Goal: Find specific page/section: Find specific page/section

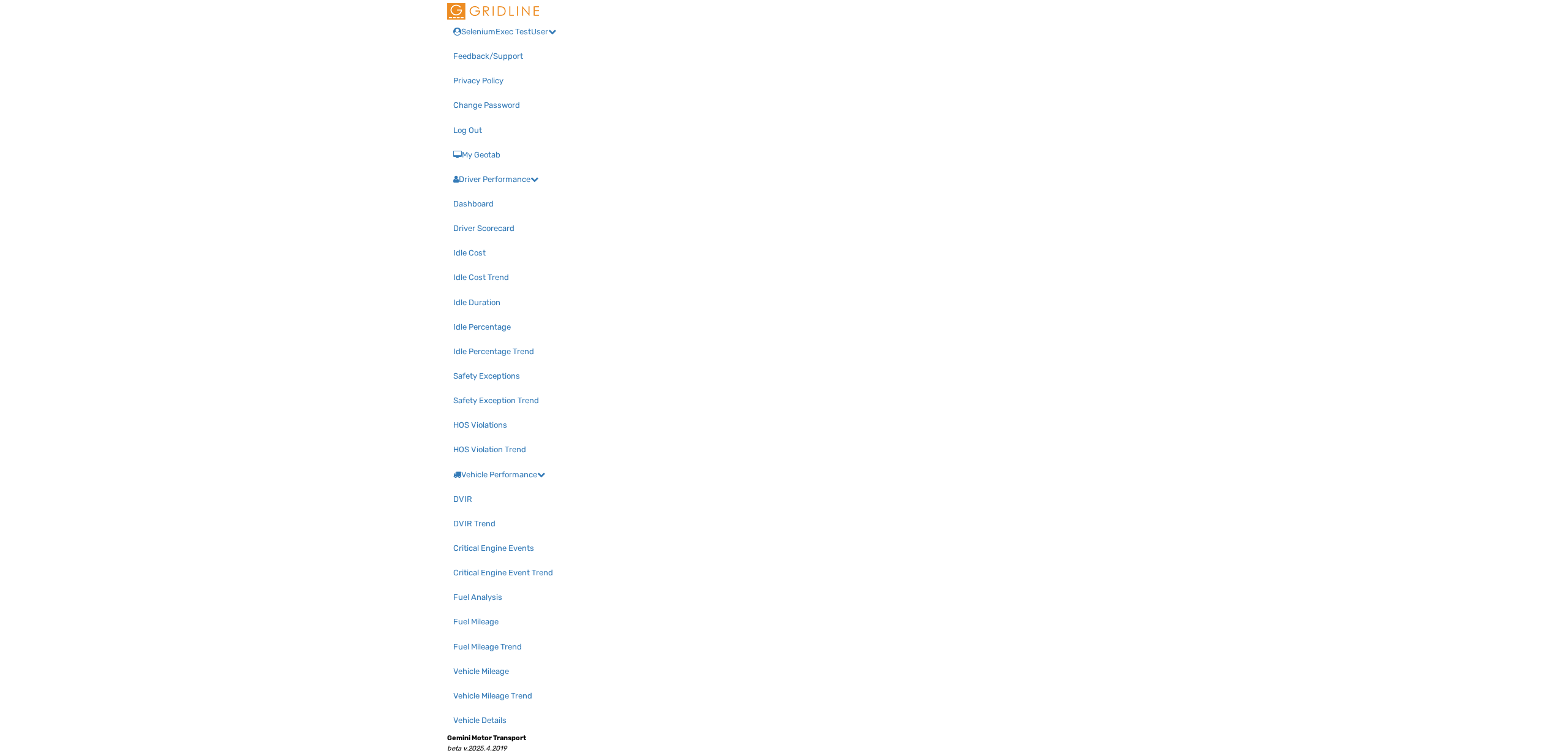
select select "**********"
click at [444, 216] on link "Driver Scorecard" at bounding box center [522, 229] width 157 height 25
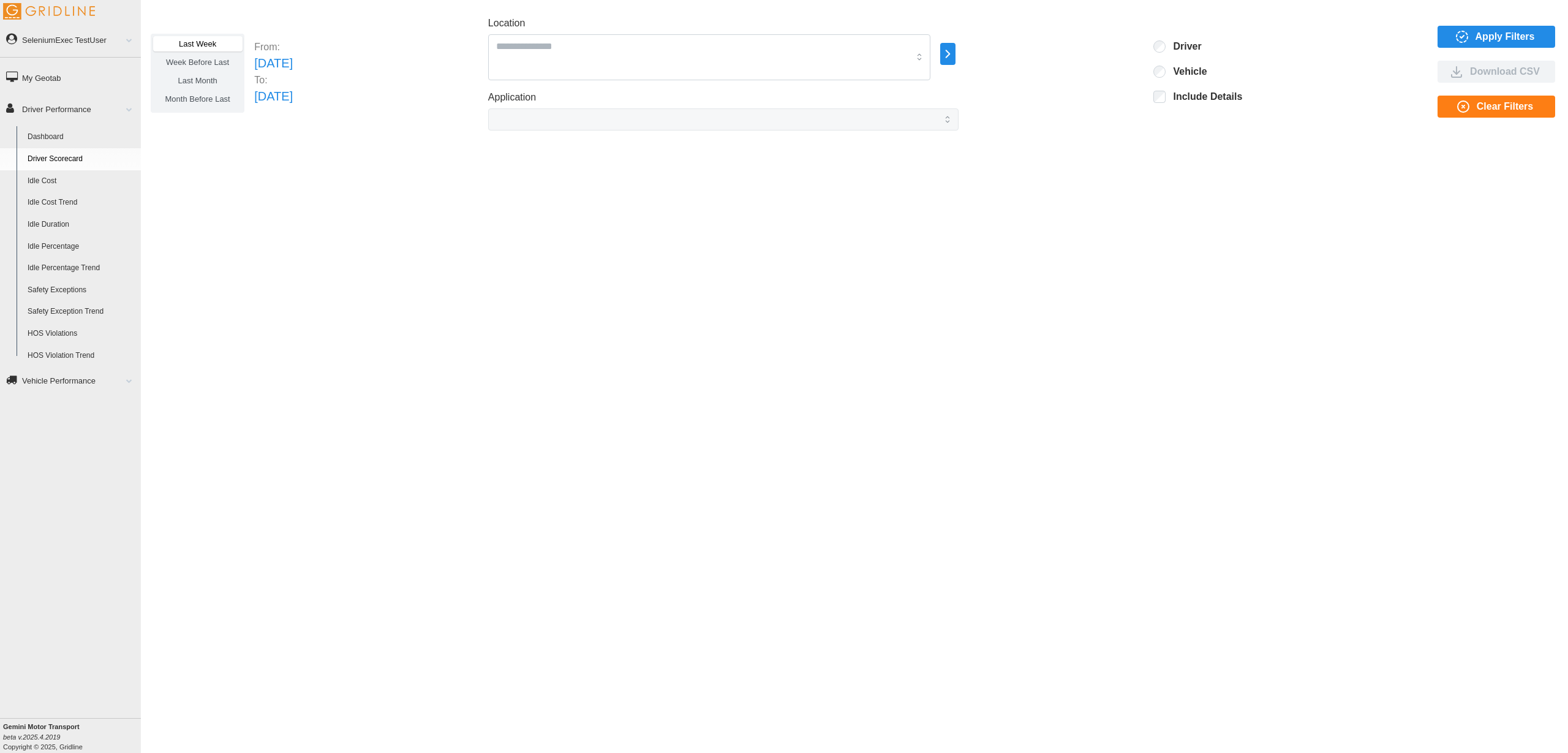
click at [1018, 261] on div "Last Week Week Before Last Last Month Month Before Last From: Sun Aug 17 2025 T…" at bounding box center [854, 367] width 1427 height 722
click at [1507, 41] on span "Apply Filters" at bounding box center [1506, 37] width 60 height 21
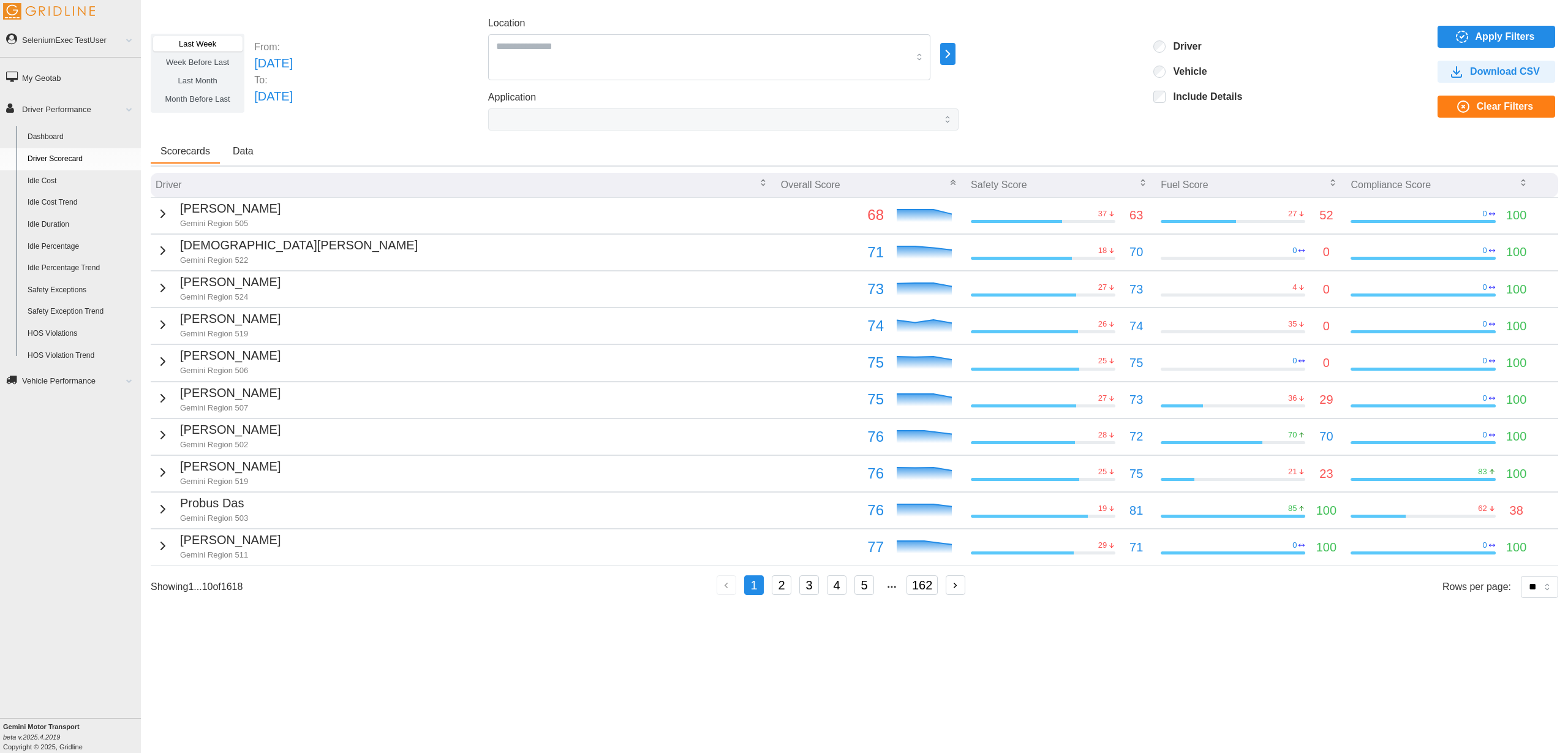
click at [1461, 38] on icon "button" at bounding box center [1462, 36] width 15 height 15
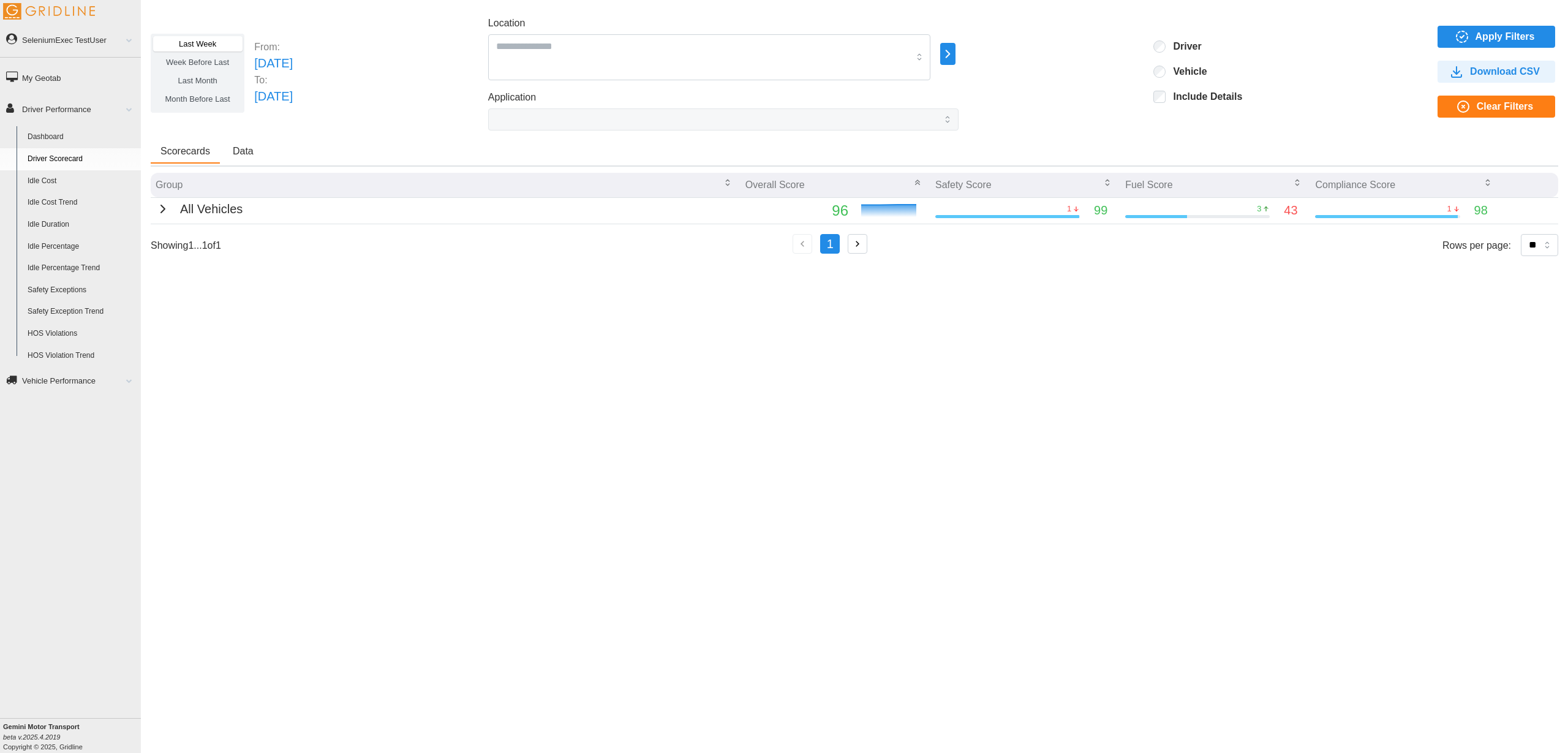
click at [1491, 110] on span "Clear Filters" at bounding box center [1505, 106] width 56 height 21
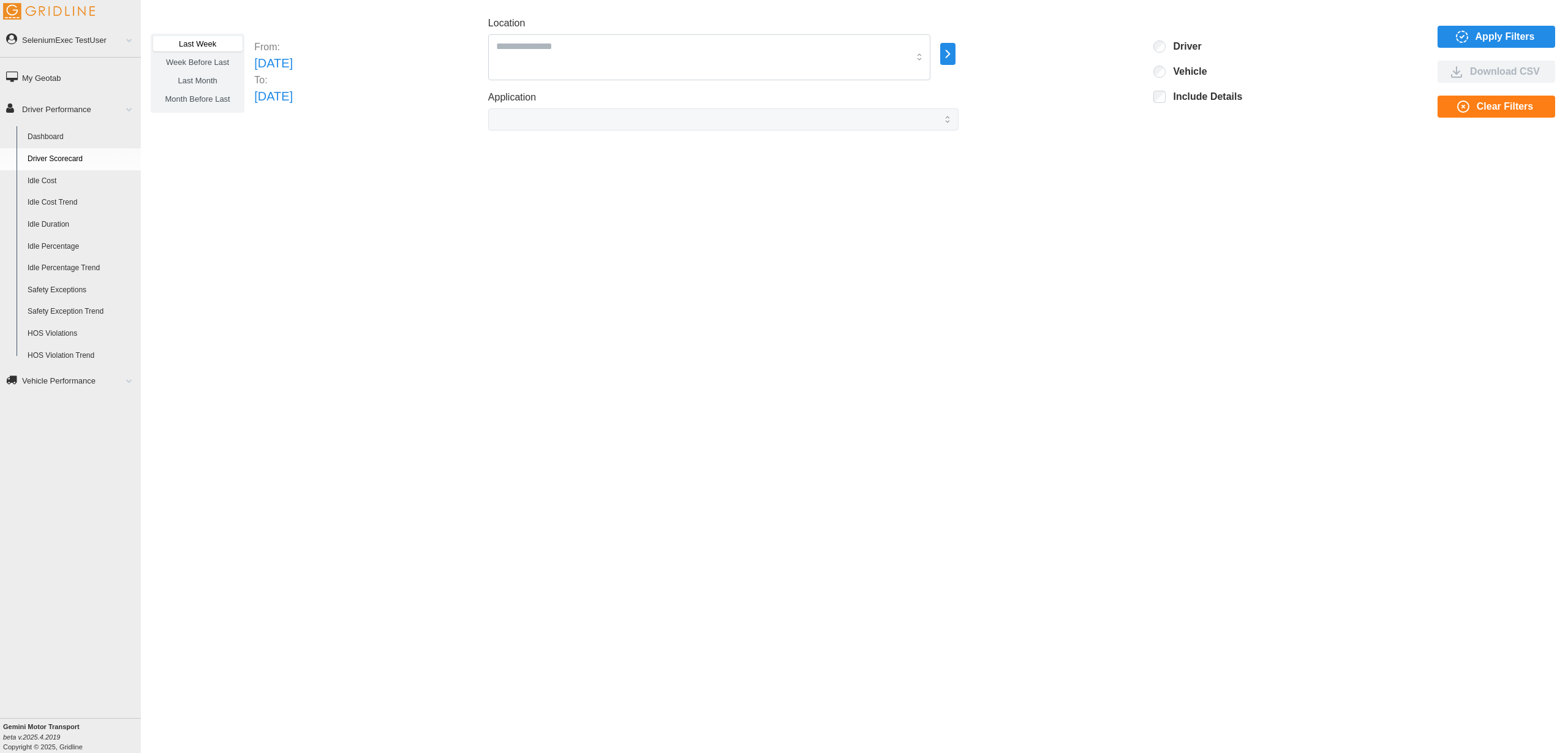
click at [1473, 33] on span "Apply Filters" at bounding box center [1493, 37] width 98 height 21
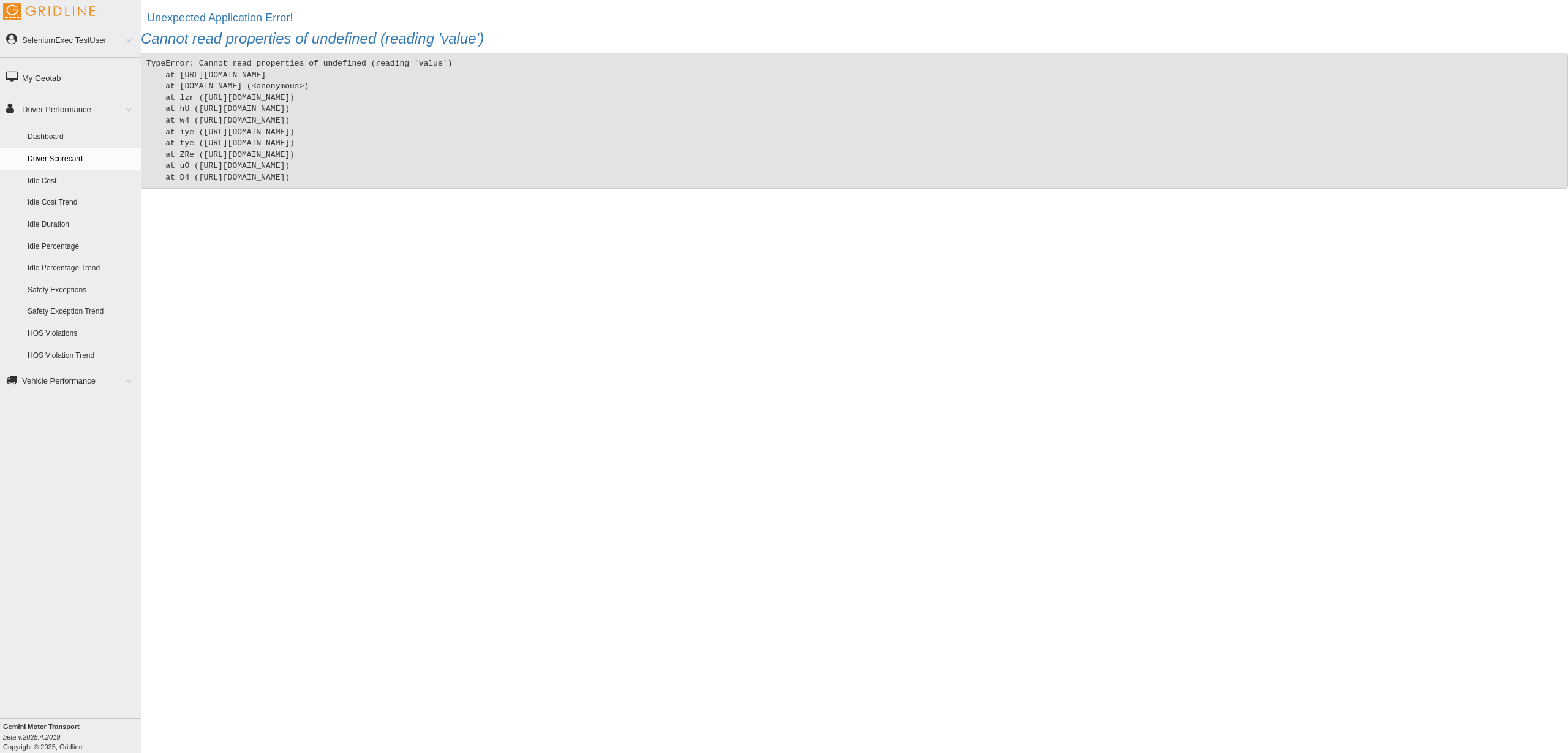
click at [501, 355] on div "Unexpected Application Error! Cannot read properties of undefined (reading 'val…" at bounding box center [854, 367] width 1427 height 722
click at [68, 36] on link "SeleniumExec TestUser" at bounding box center [70, 39] width 141 height 27
click at [56, 132] on link "Log Out" at bounding box center [81, 133] width 119 height 22
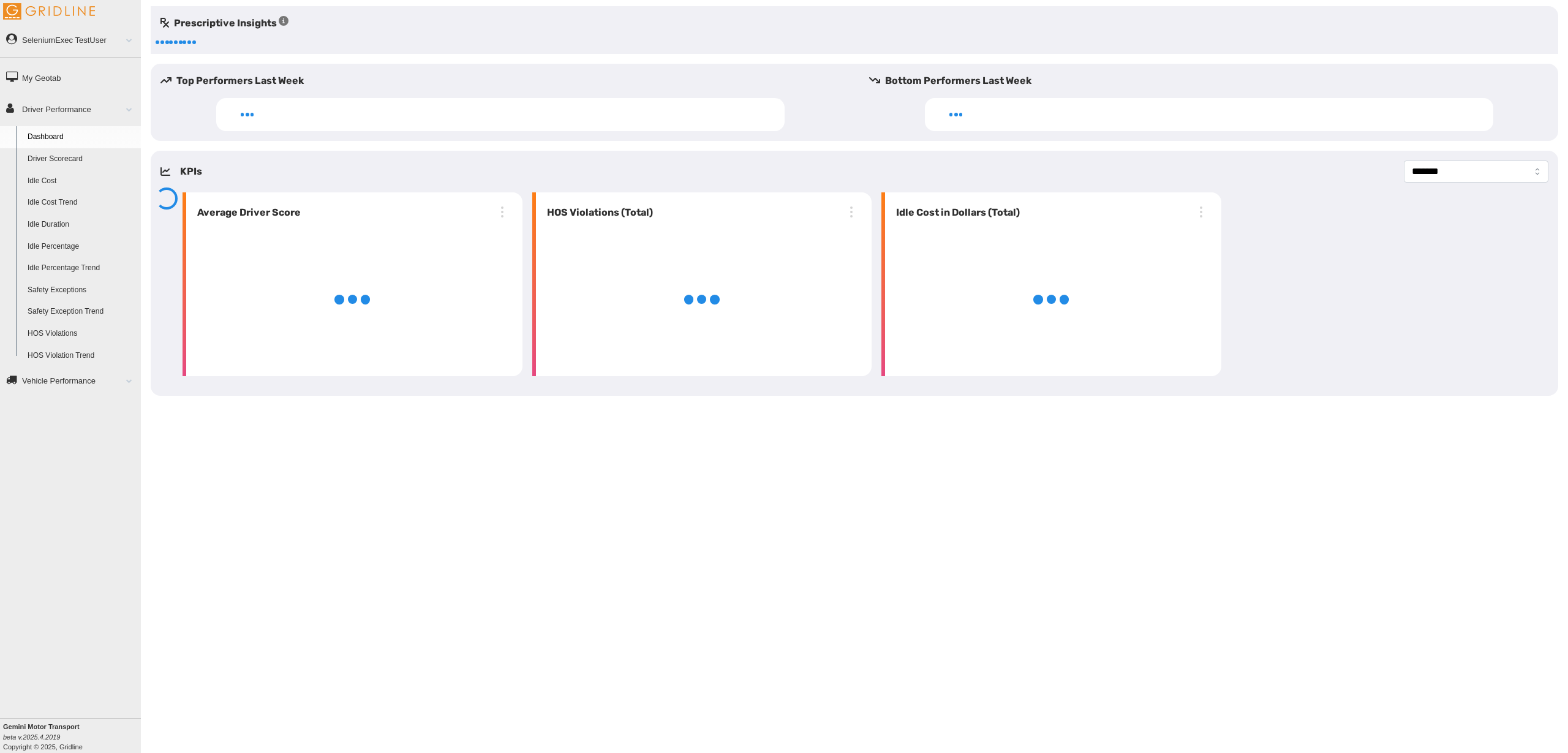
select select "**********"
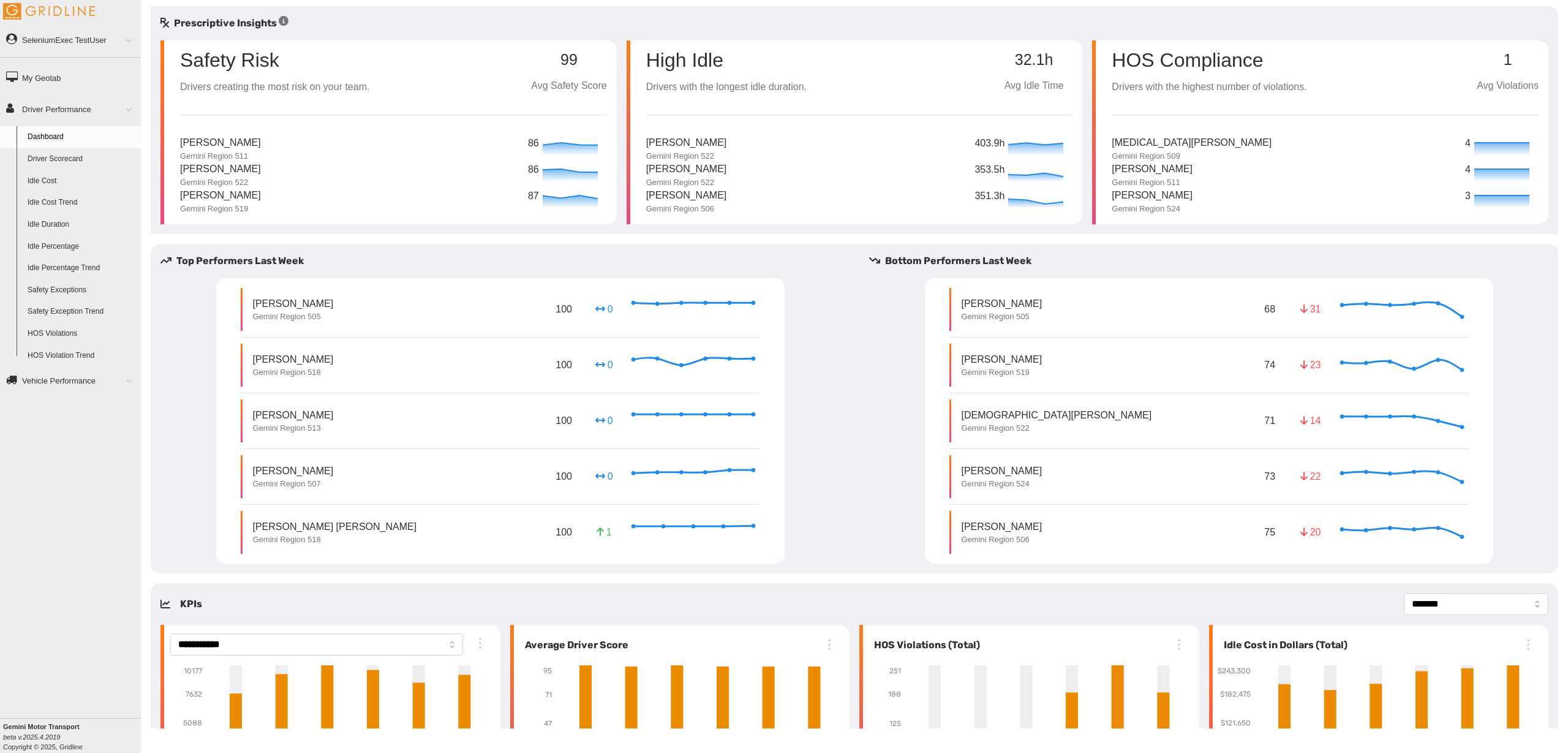
click at [420, 244] on div "Top Performers Last Week Clay Gamble Gemini Region 505 100 0 Invalid Date Micha…" at bounding box center [854, 408] width 1407 height 330
click at [842, 372] on div "Top Performers Last Week Clay Gamble Gemini Region 505 100 0 Invalid Date Micha…" at bounding box center [500, 408] width 699 height 310
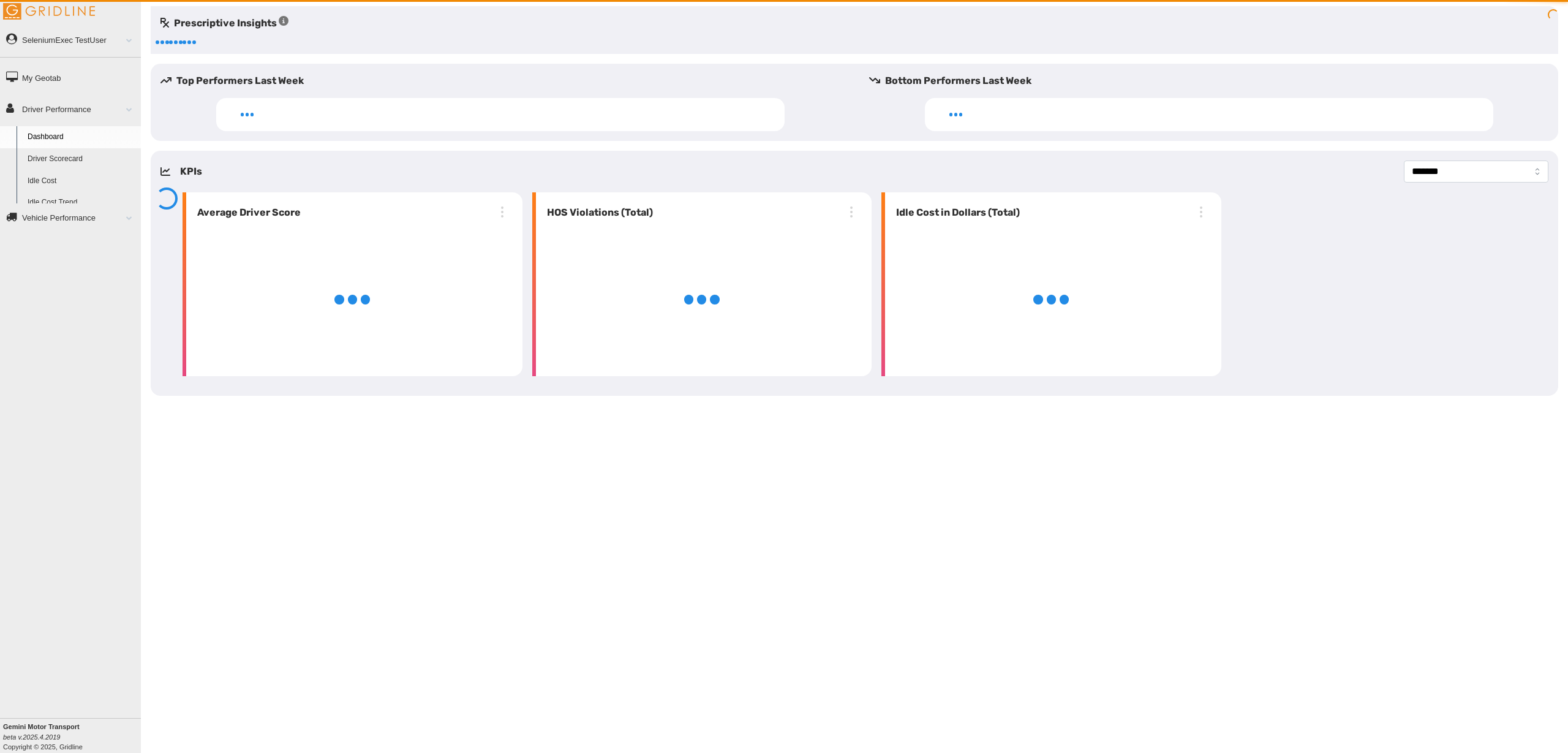
select select "**********"
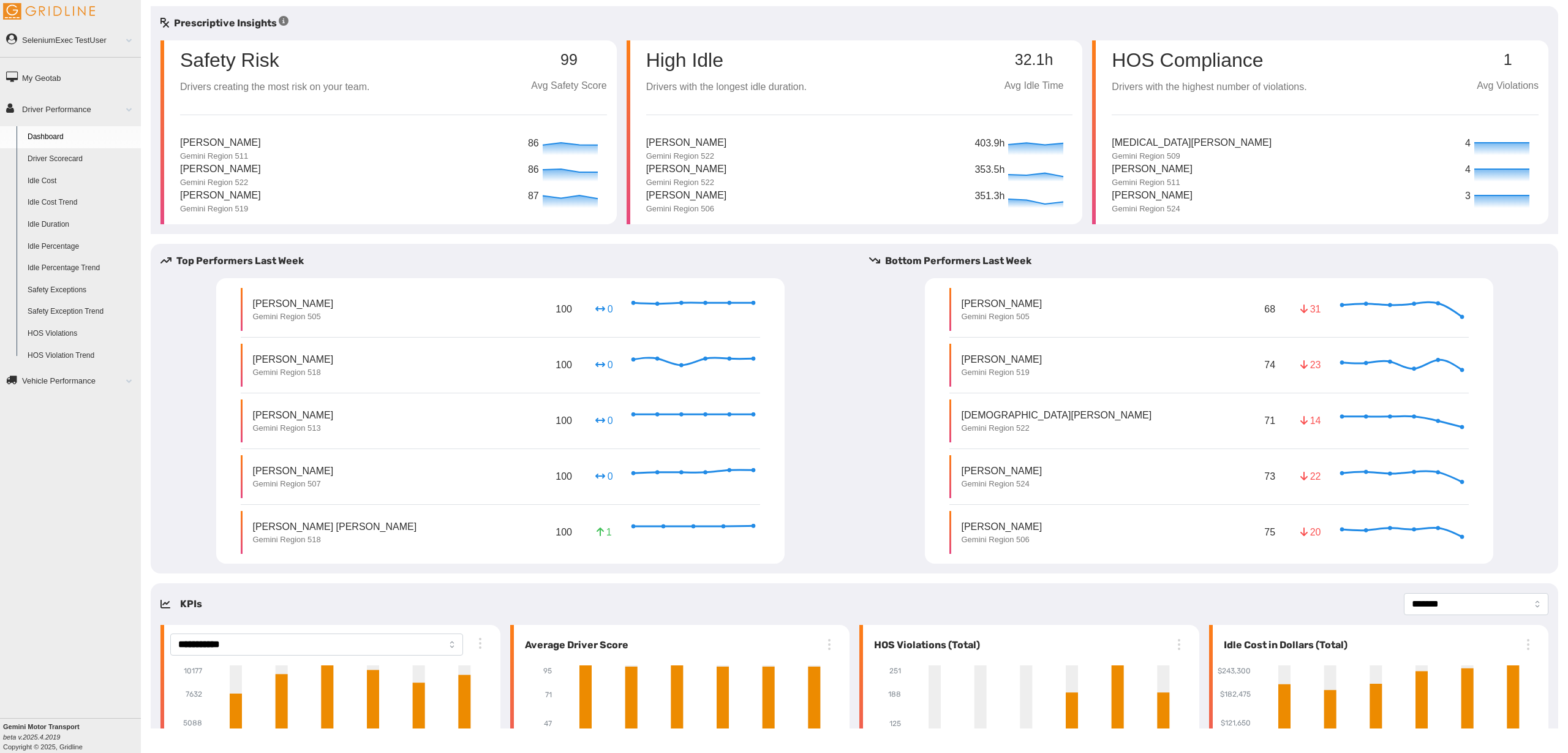
click at [94, 46] on link "SeleniumExec TestUser" at bounding box center [70, 39] width 141 height 27
click at [74, 380] on div "SeleniumExec TestUser Feedback/Support Privacy Policy Change Password Log Out M…" at bounding box center [70, 376] width 141 height 753
click at [63, 131] on link "Log Out" at bounding box center [81, 133] width 119 height 22
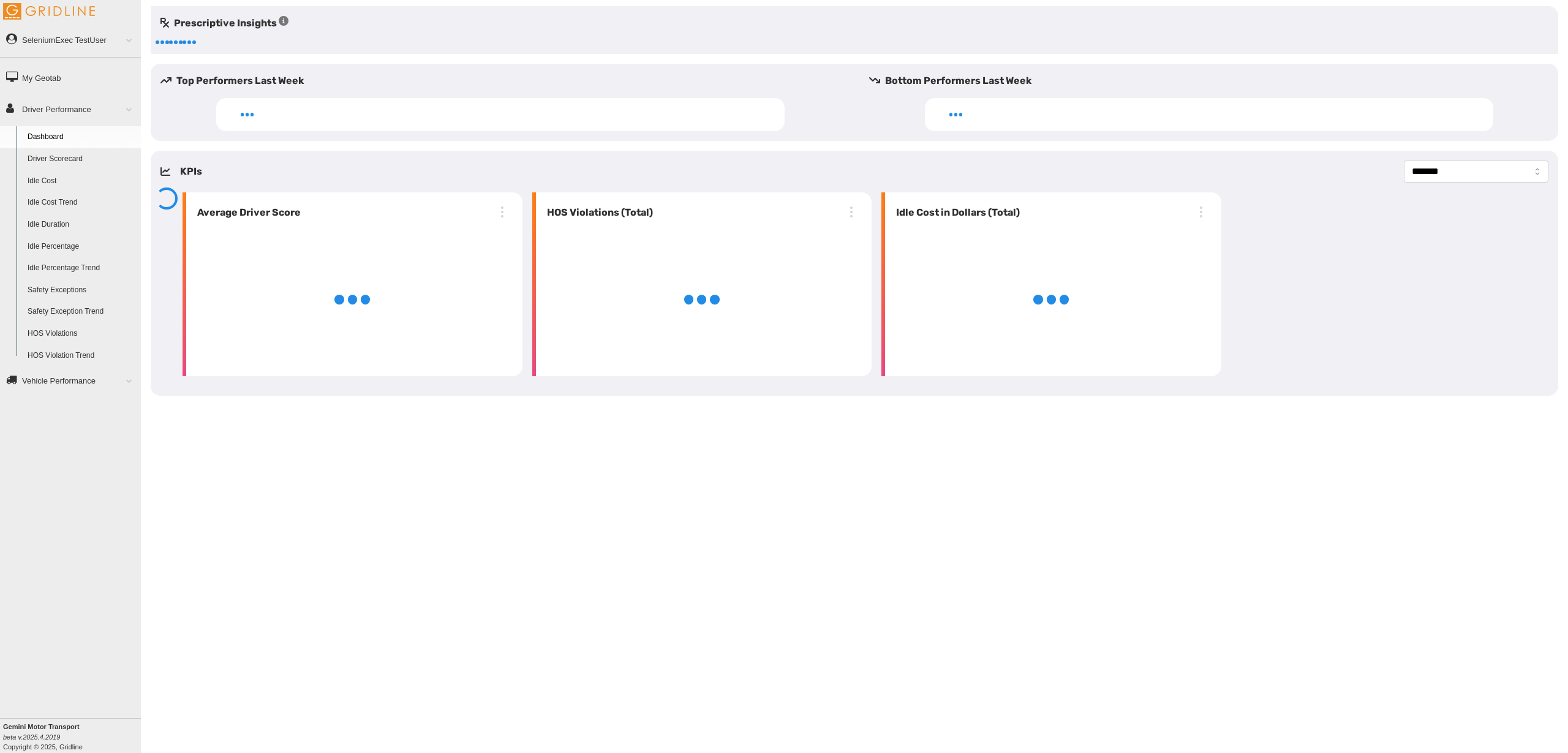
select select "**********"
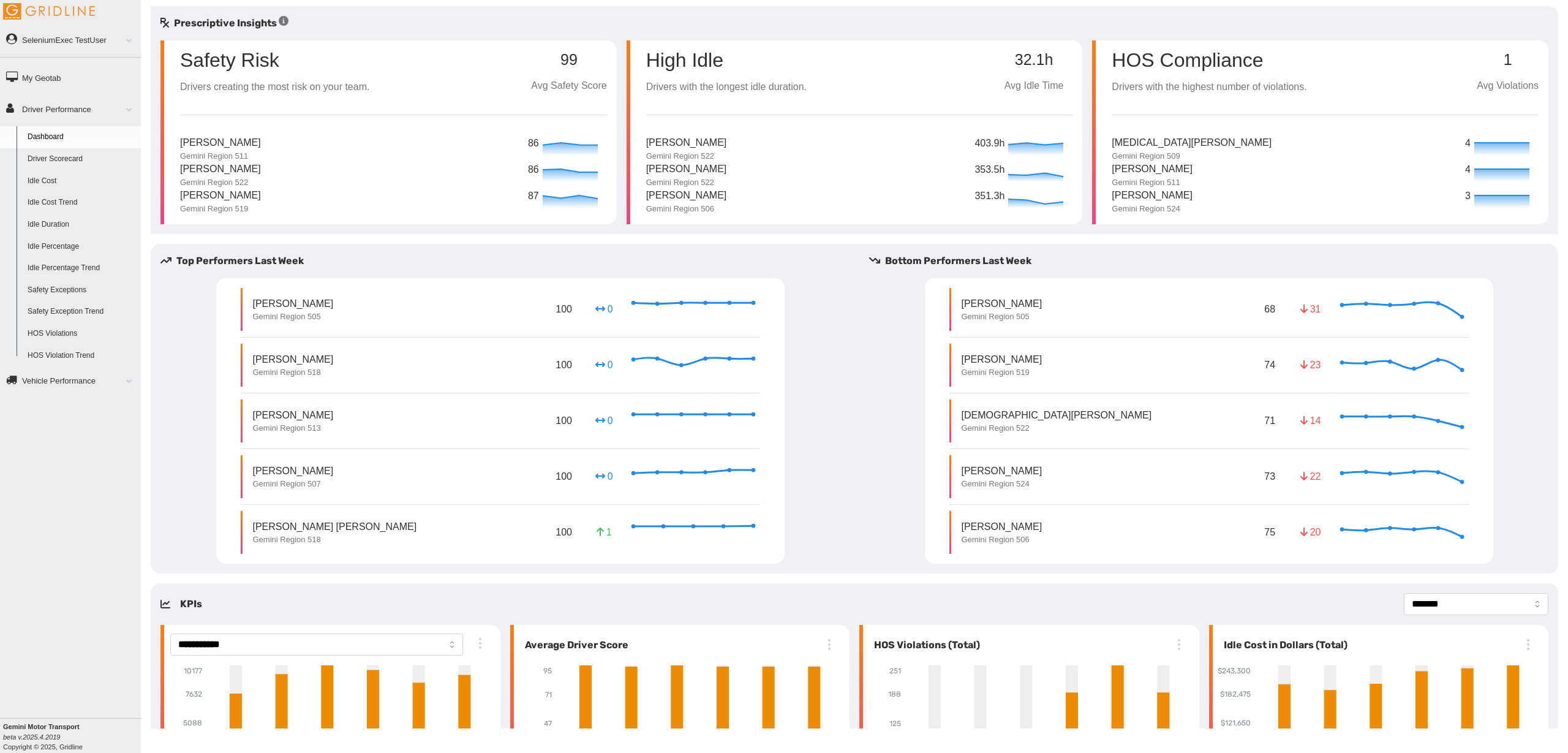
click at [66, 157] on link "Driver Scorecard" at bounding box center [81, 159] width 119 height 22
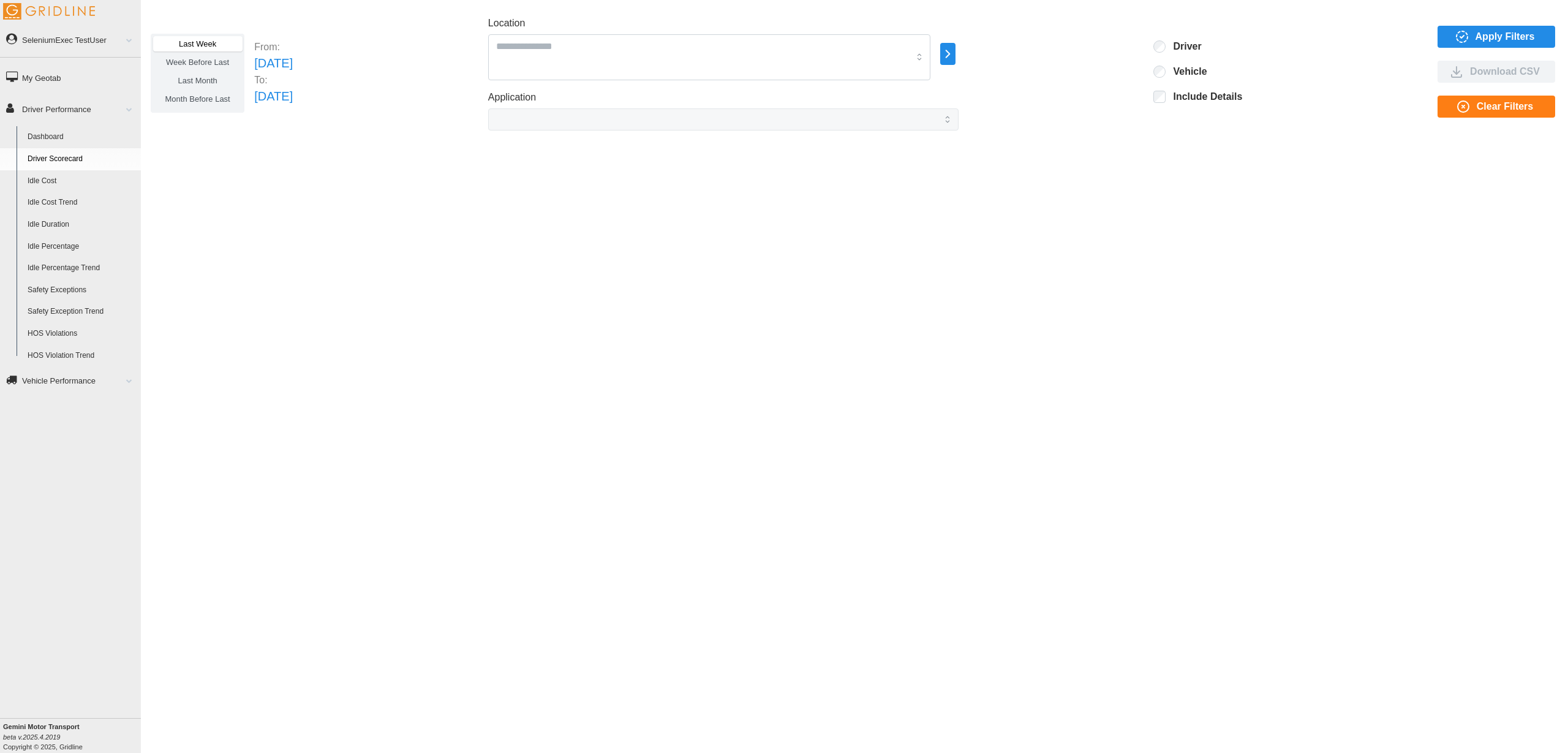
click at [1488, 29] on span "Apply Filters" at bounding box center [1506, 37] width 60 height 21
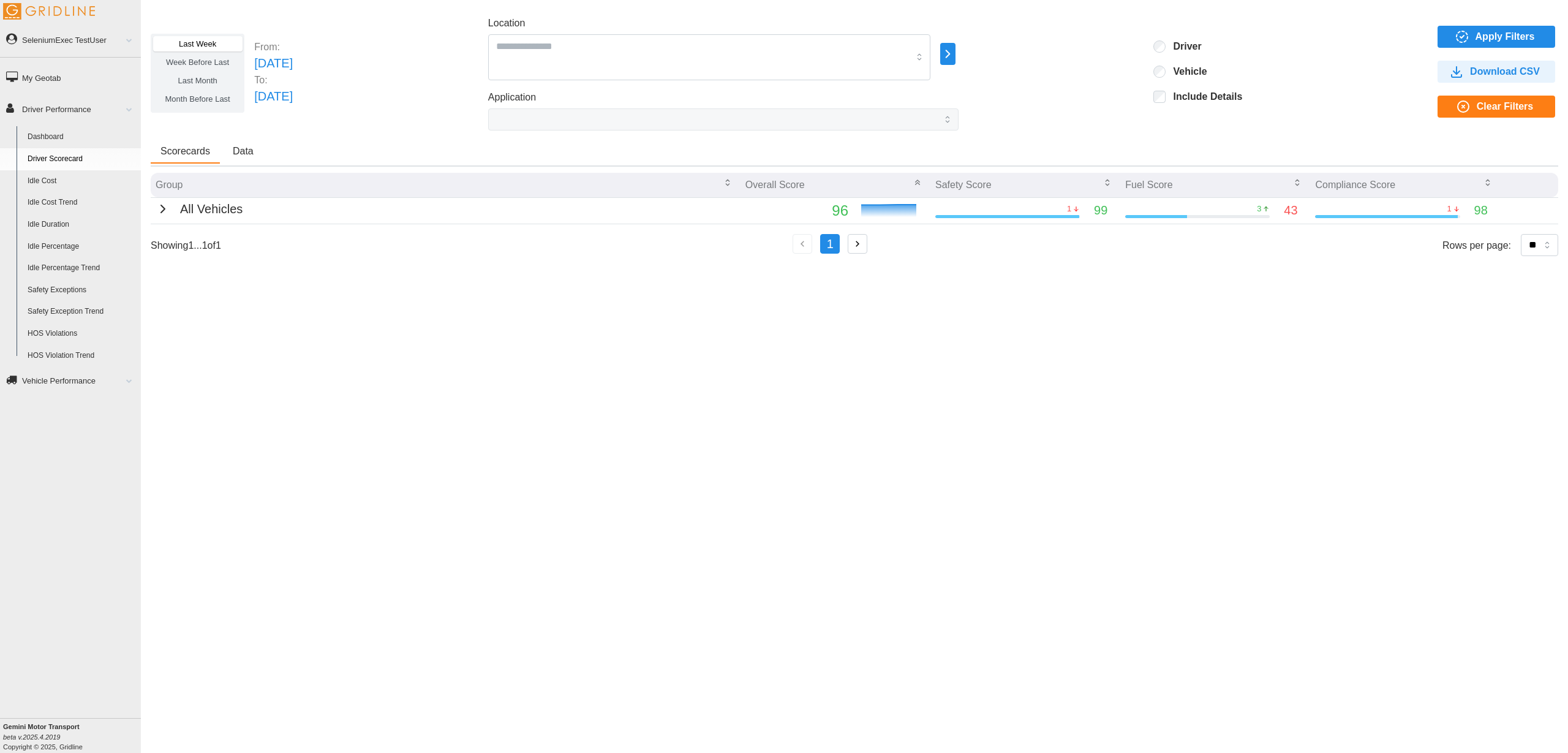
click at [180, 210] on p "All Vehicles" at bounding box center [211, 209] width 62 height 19
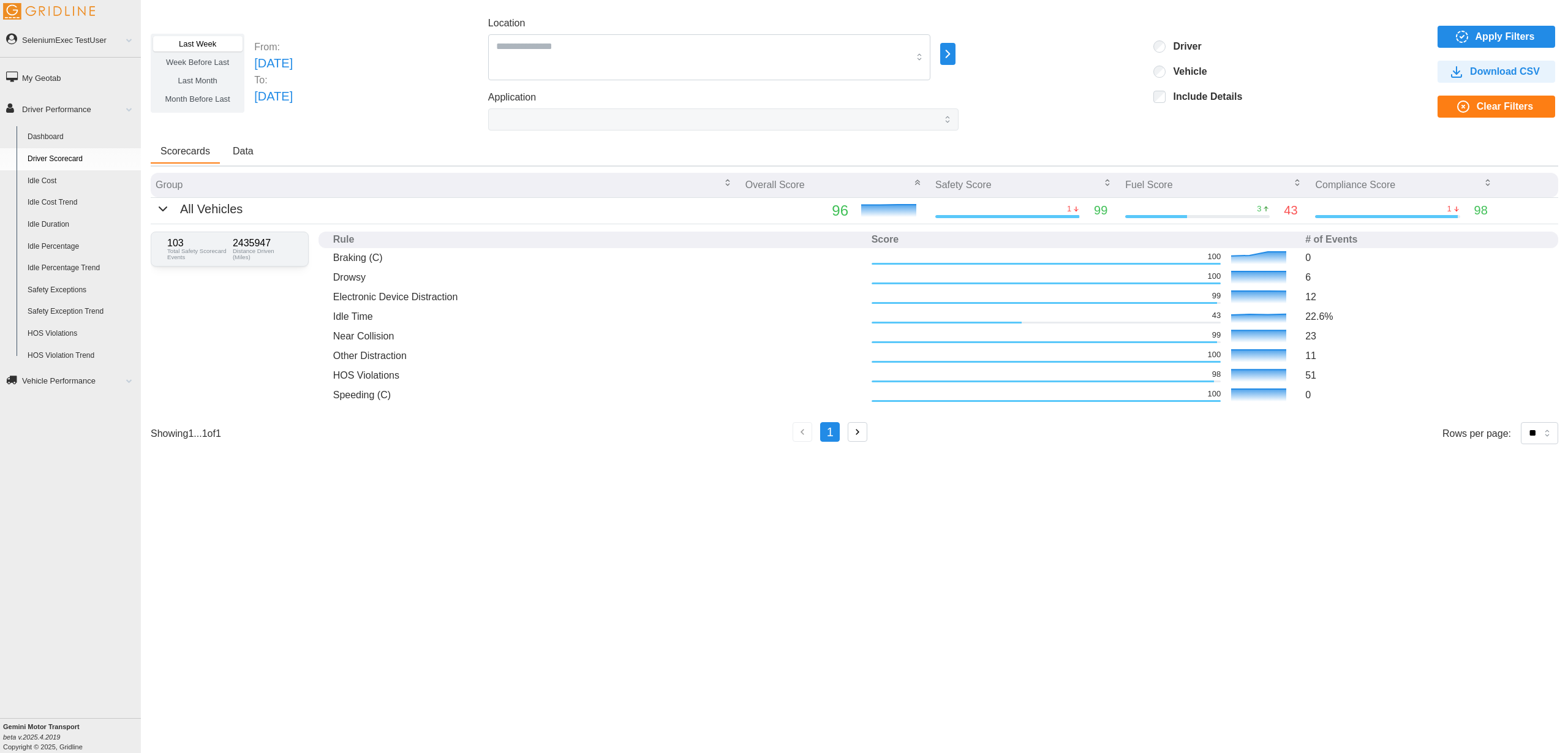
click at [75, 384] on link "Vehicle Performance" at bounding box center [70, 379] width 141 height 27
click at [70, 136] on link "Vehicle Performance" at bounding box center [70, 139] width 141 height 27
